Goal: Information Seeking & Learning: Learn about a topic

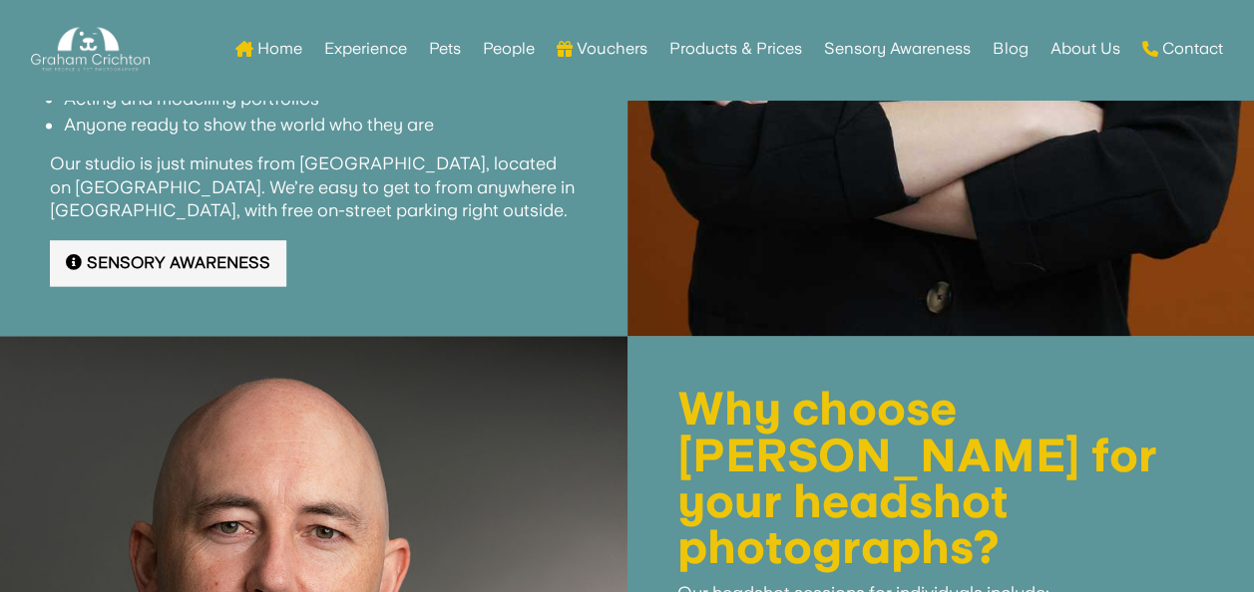
scroll to position [1308, 0]
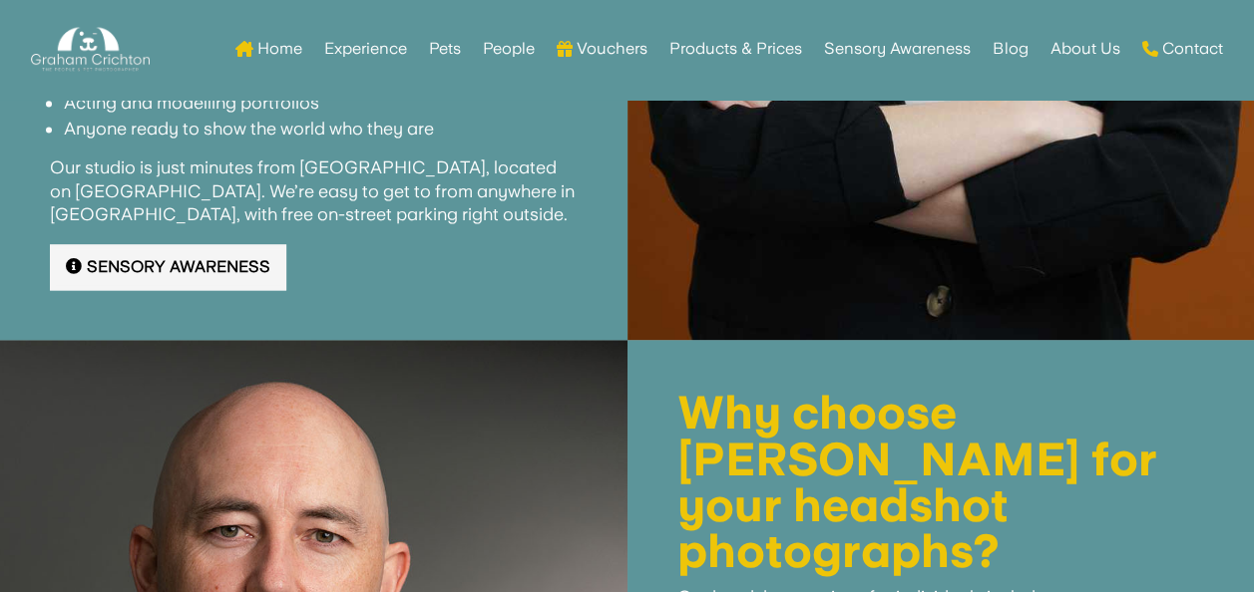
click at [202, 265] on link "Sensory Awareness" at bounding box center [168, 267] width 236 height 47
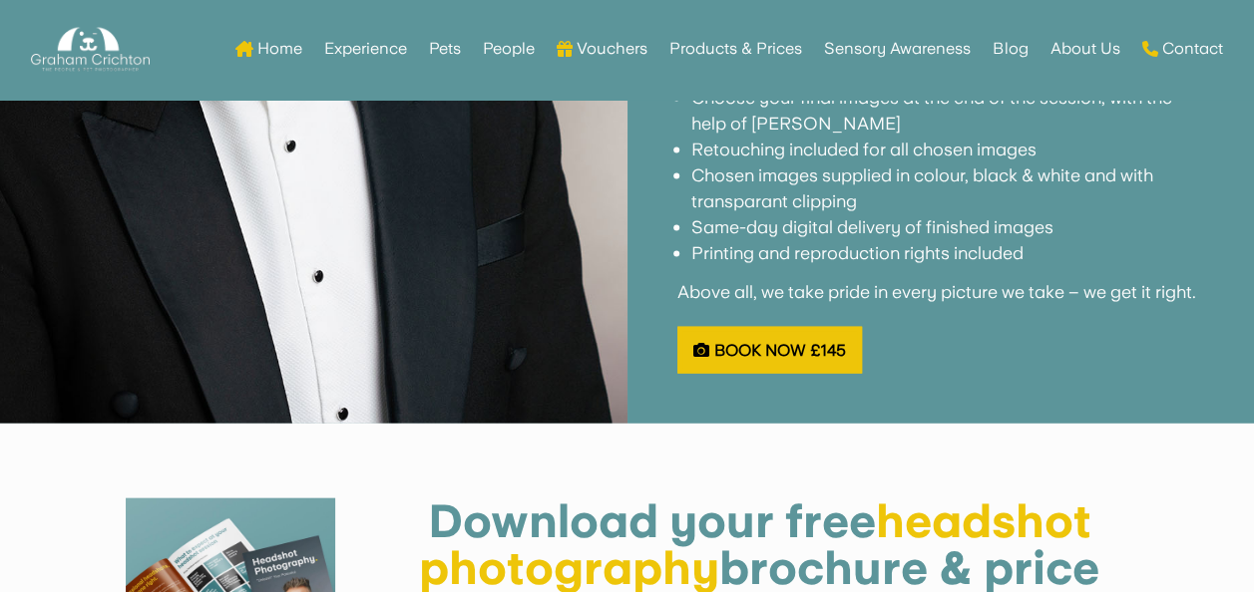
scroll to position [1907, 0]
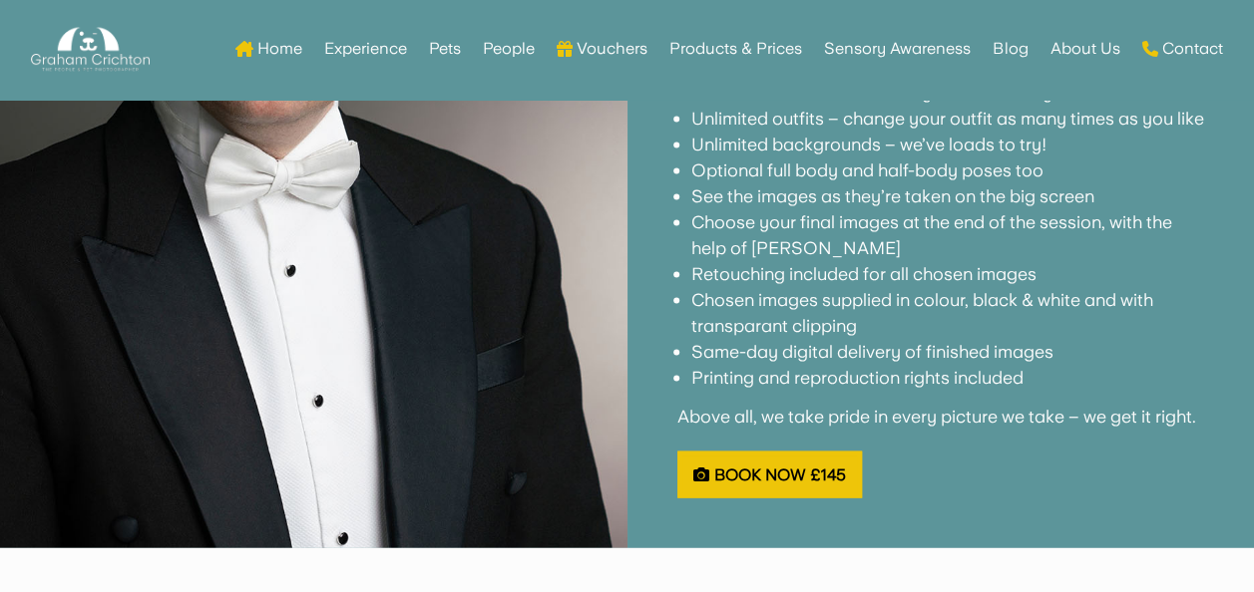
click at [948, 375] on ul "Optional pre-shoot consultation over the phone to discuss your session No time …" at bounding box center [941, 216] width 528 height 377
click at [957, 430] on p at bounding box center [941, 440] width 528 height 24
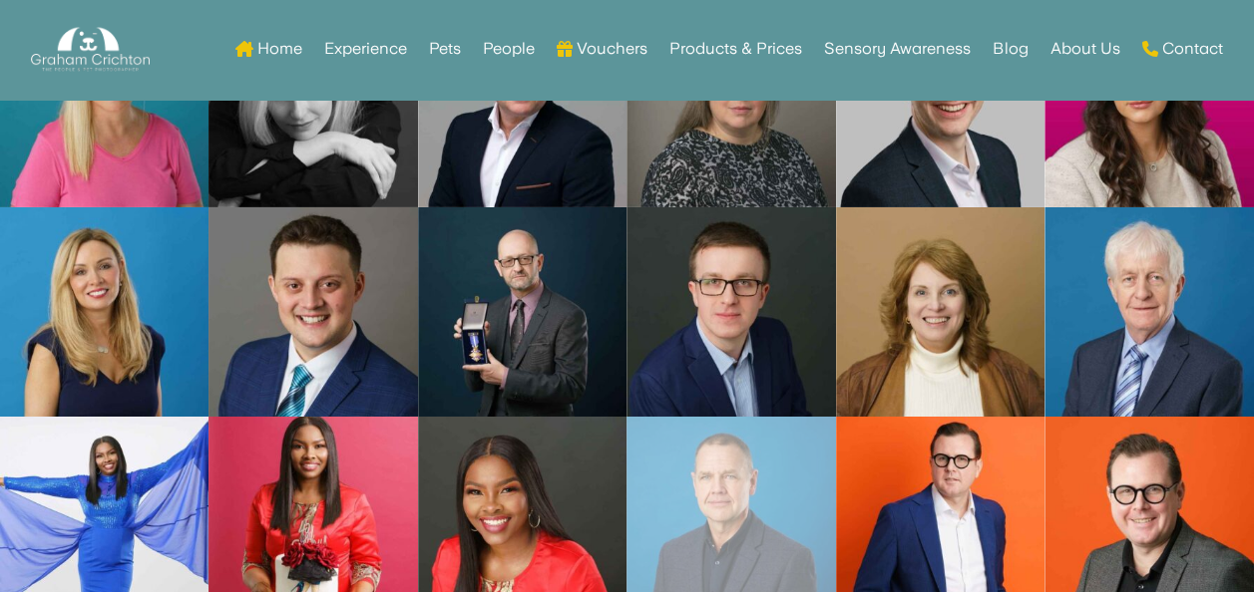
scroll to position [7192, 0]
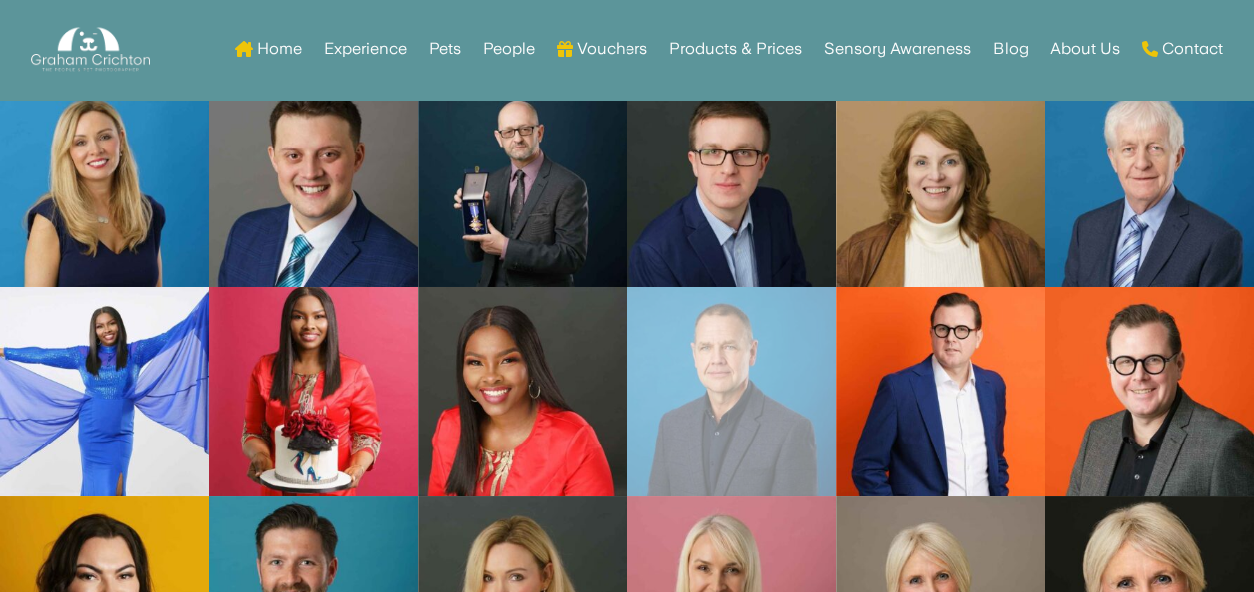
click at [802, 327] on link "Open image in lightbox" at bounding box center [730, 391] width 208 height 209
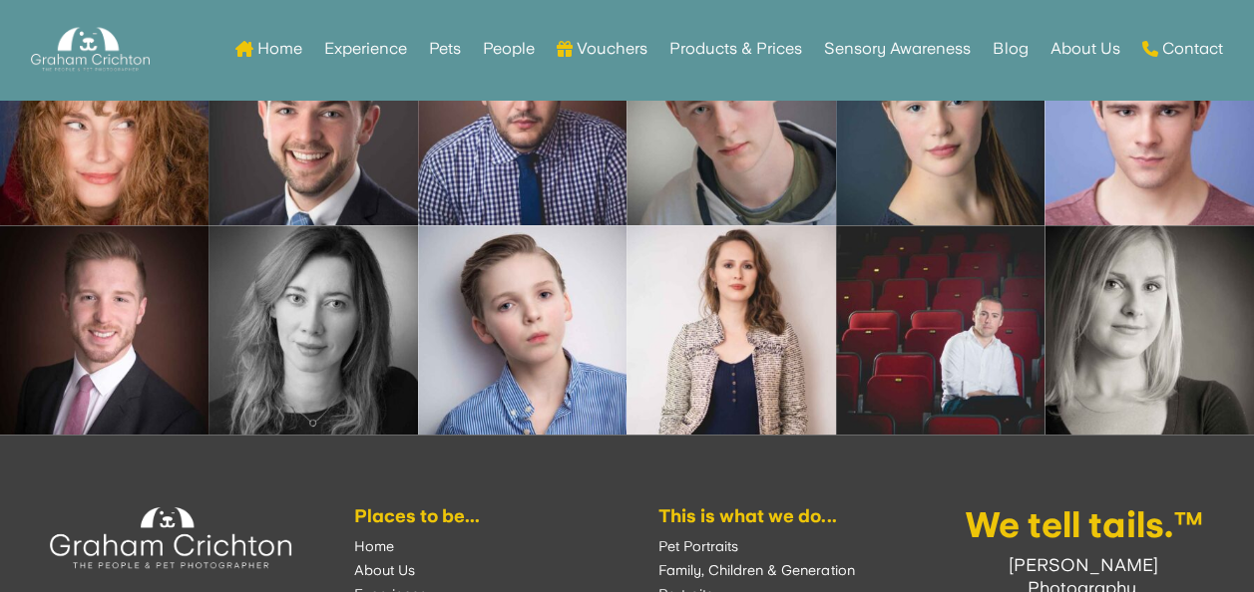
scroll to position [11879, 0]
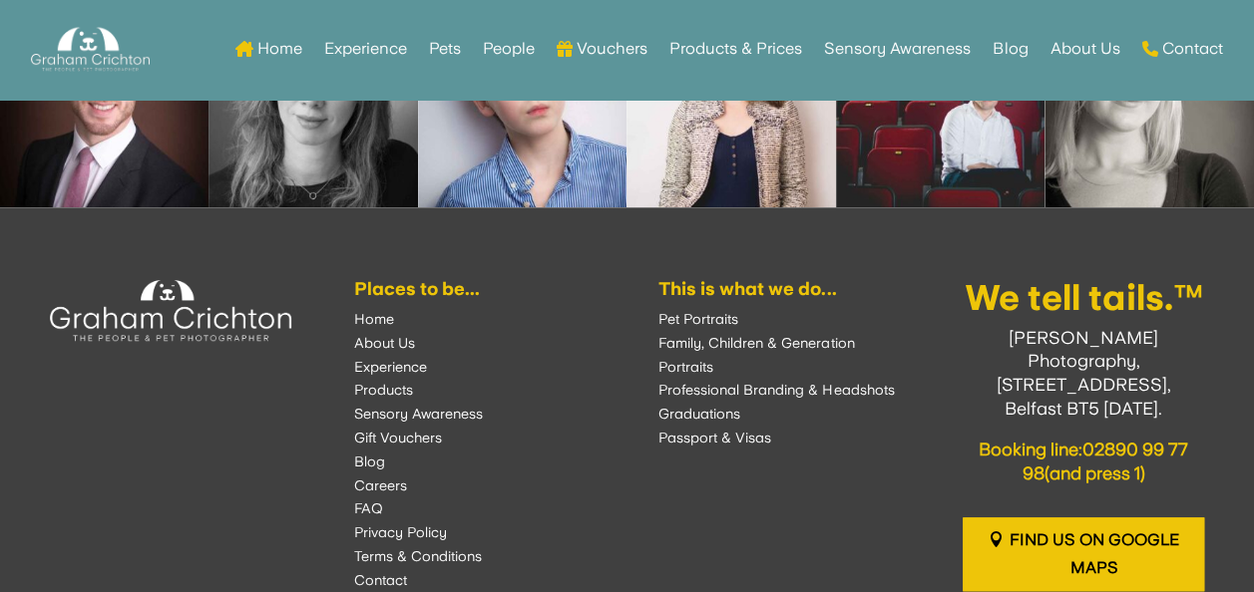
click at [782, 382] on font "Professional Branding & Headshots" at bounding box center [775, 390] width 235 height 16
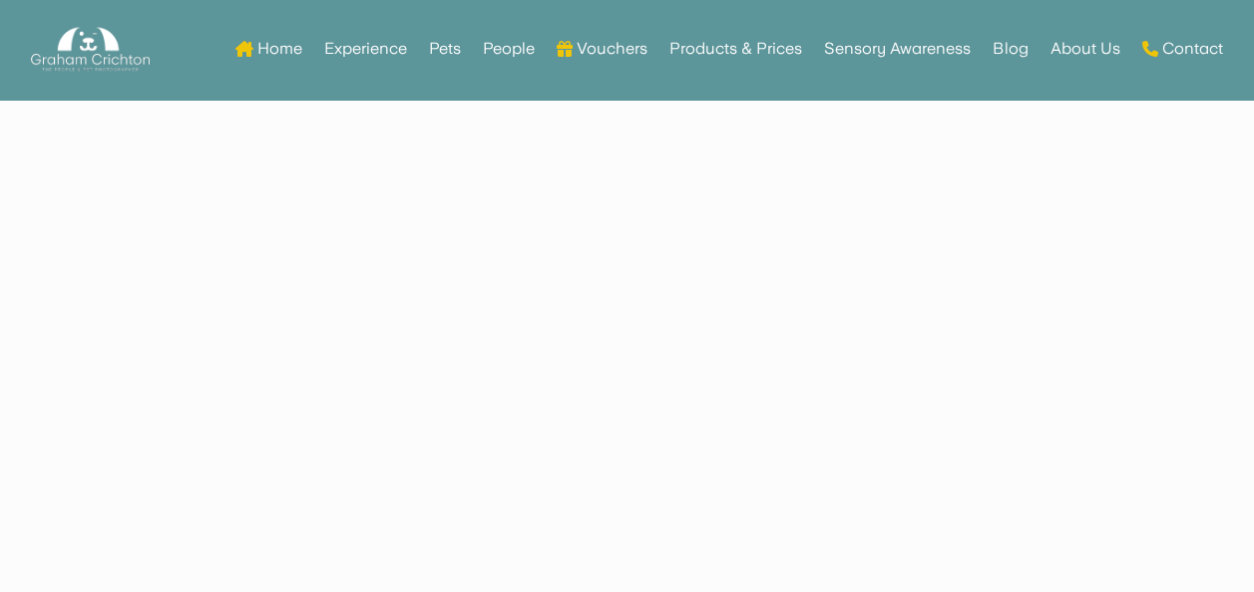
scroll to position [2693, 0]
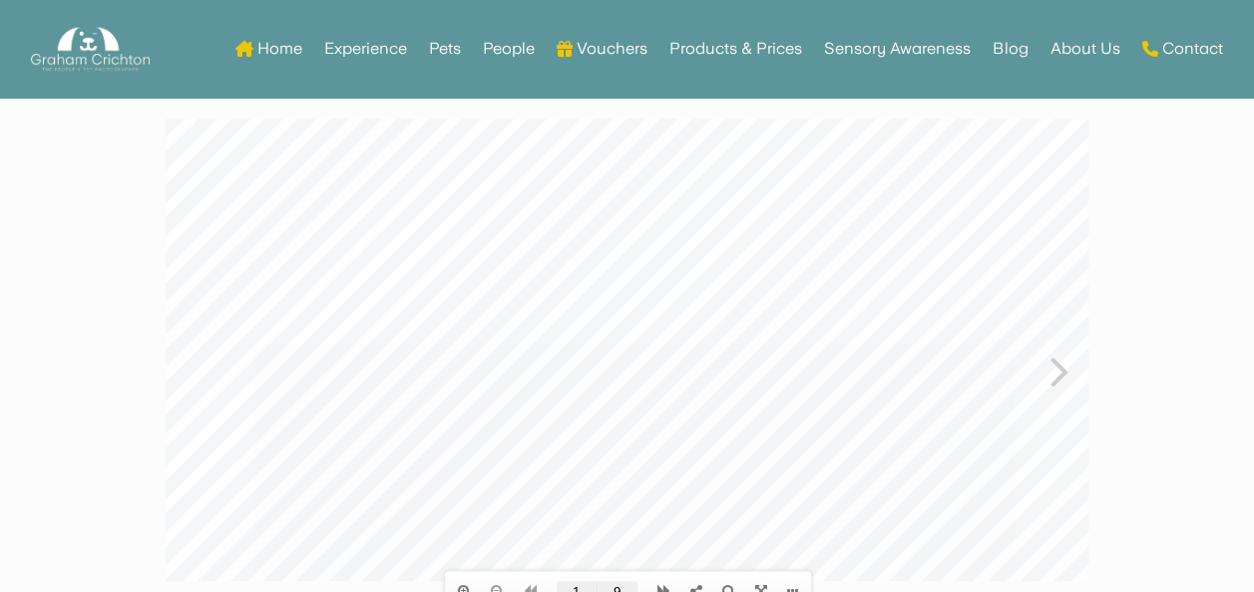
scroll to position [199, 0]
drag, startPoint x: 1062, startPoint y: 353, endPoint x: 1055, endPoint y: 341, distance: 13.9
click at [1061, 351] on icon at bounding box center [1058, 334] width 19 height 52
click at [1054, 340] on icon at bounding box center [1058, 334] width 19 height 52
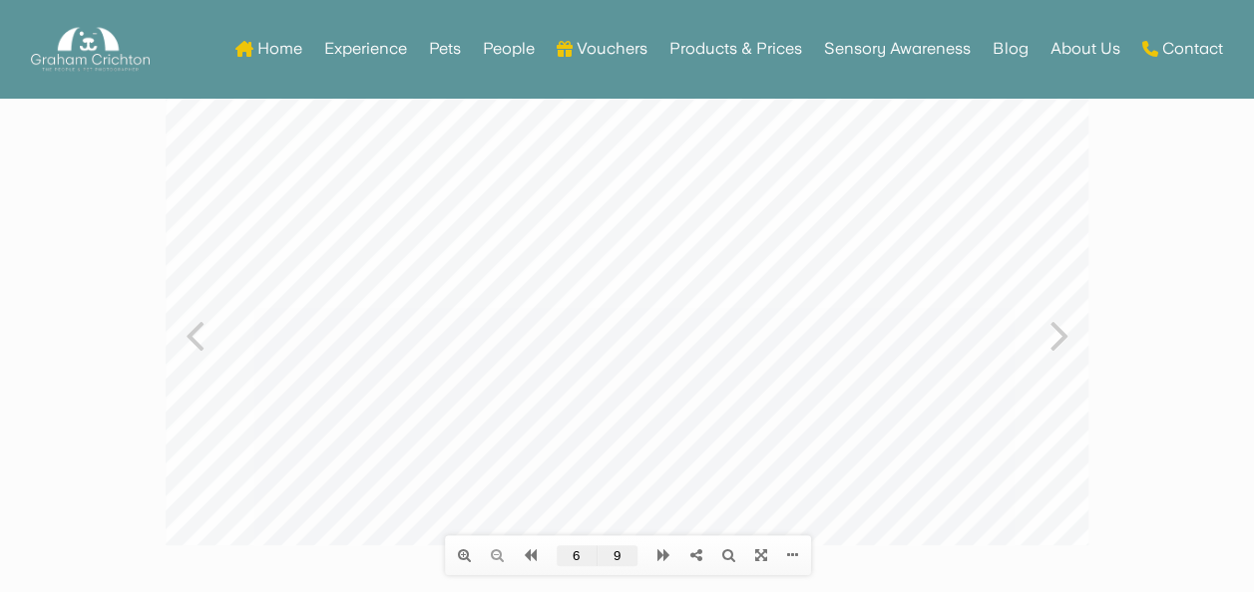
click at [1051, 339] on icon at bounding box center [1058, 334] width 19 height 52
click at [1051, 339] on div at bounding box center [626, 314] width 922 height 463
click at [204, 332] on div at bounding box center [626, 314] width 922 height 463
click at [188, 334] on icon at bounding box center [193, 334] width 19 height 52
type input "6"
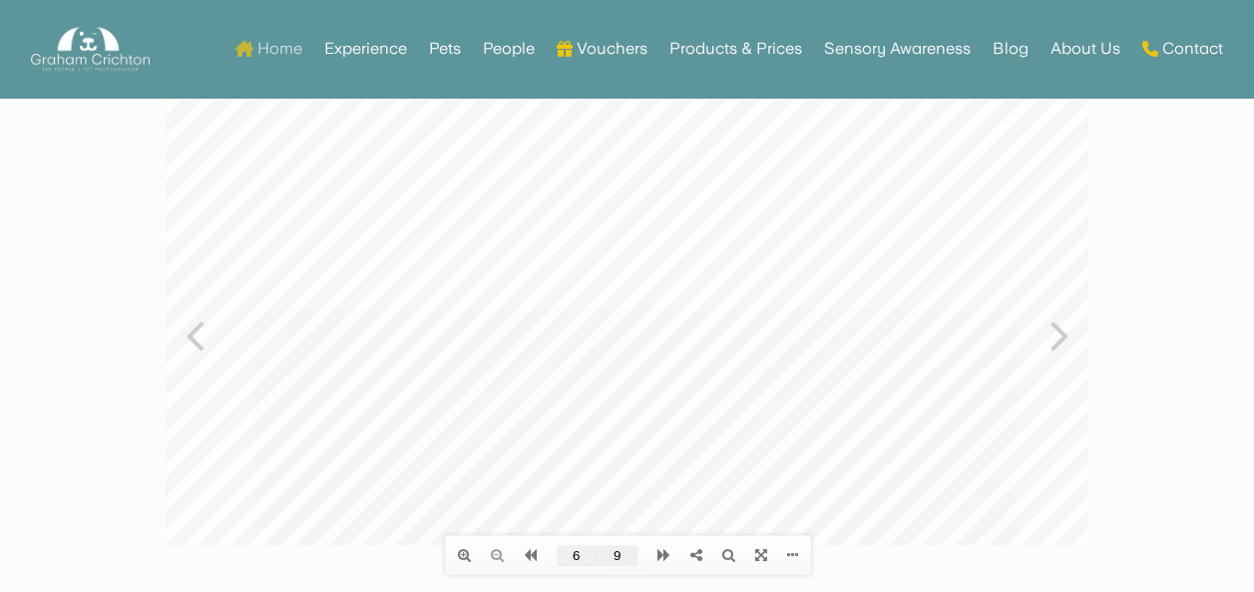
click at [269, 41] on link "Home" at bounding box center [268, 49] width 67 height 78
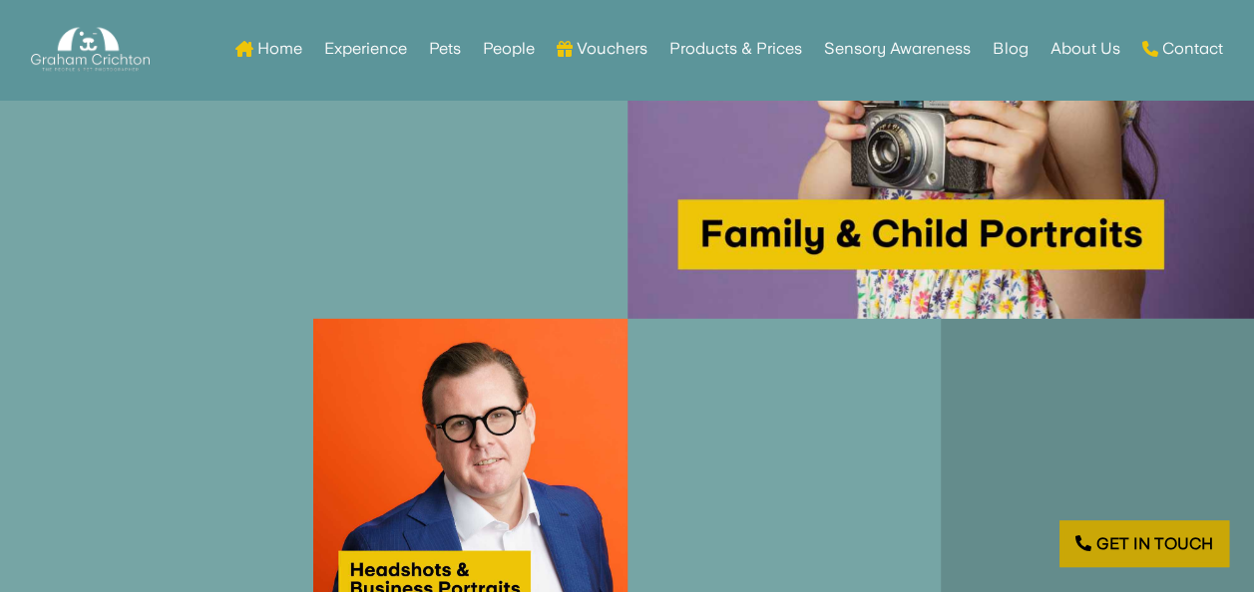
scroll to position [3092, 0]
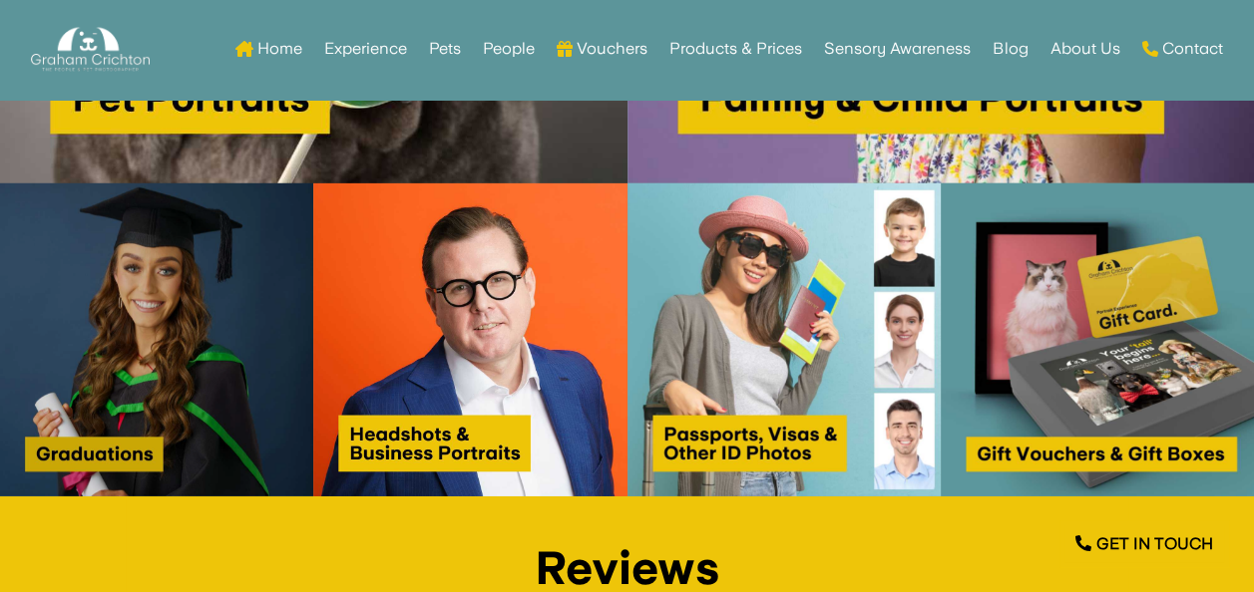
click at [122, 329] on img at bounding box center [156, 339] width 313 height 313
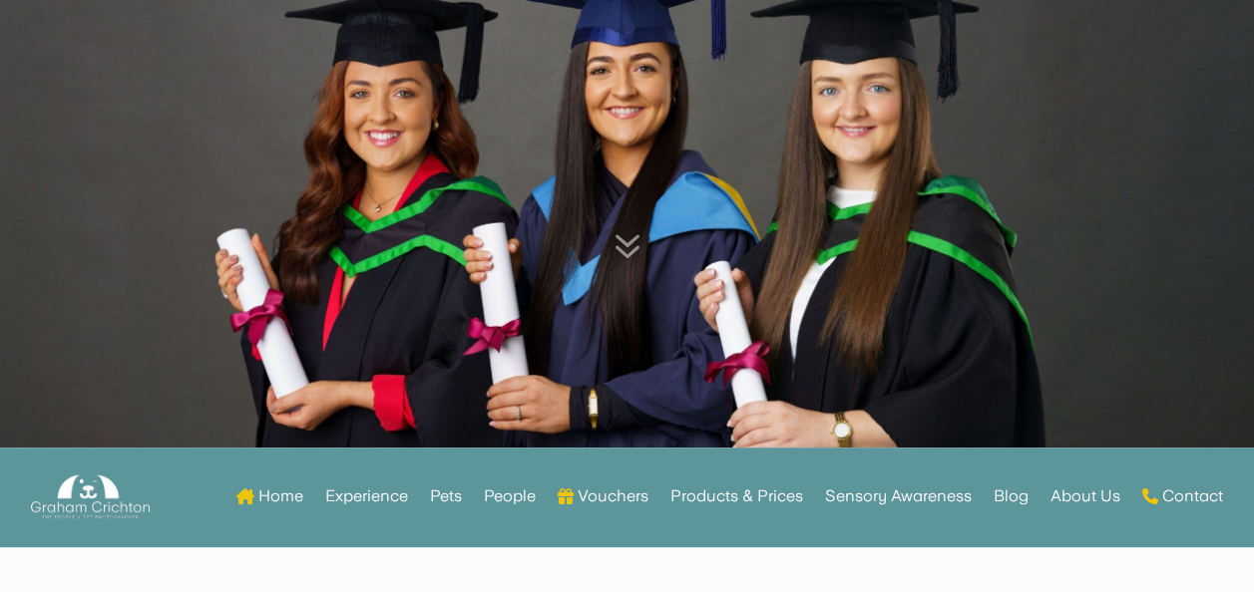
scroll to position [157, 0]
